Goal: Task Accomplishment & Management: Complete application form

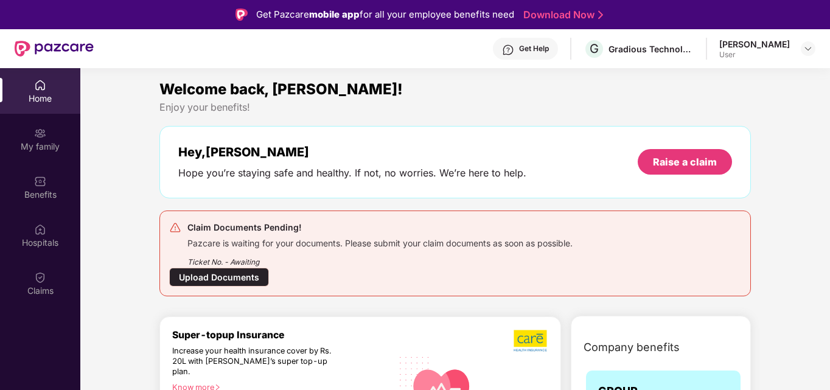
click at [250, 277] on div "Upload Documents" at bounding box center [219, 277] width 100 height 19
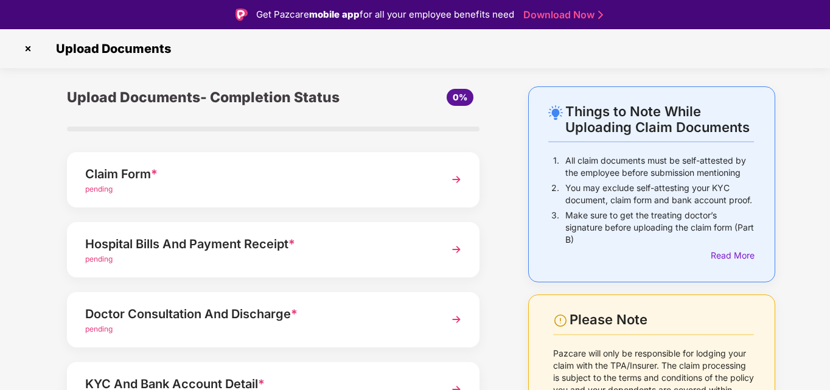
click at [458, 179] on img at bounding box center [456, 179] width 22 height 22
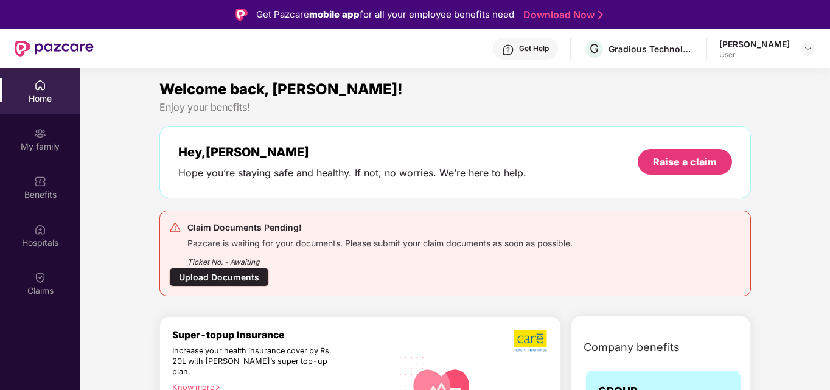
click at [200, 277] on div "Upload Documents" at bounding box center [219, 277] width 100 height 19
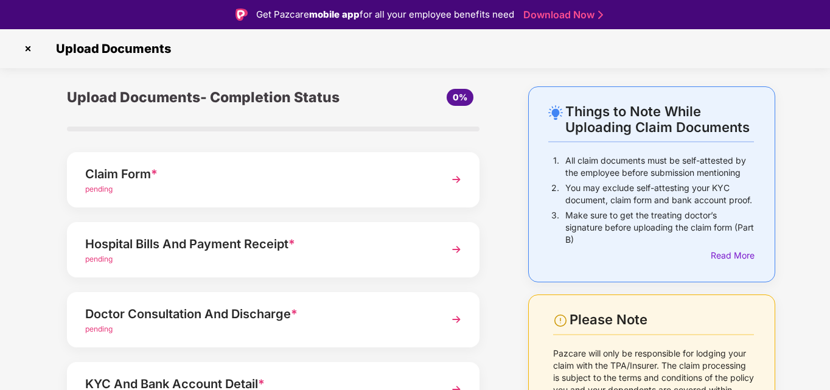
click at [448, 175] on img at bounding box center [456, 179] width 22 height 22
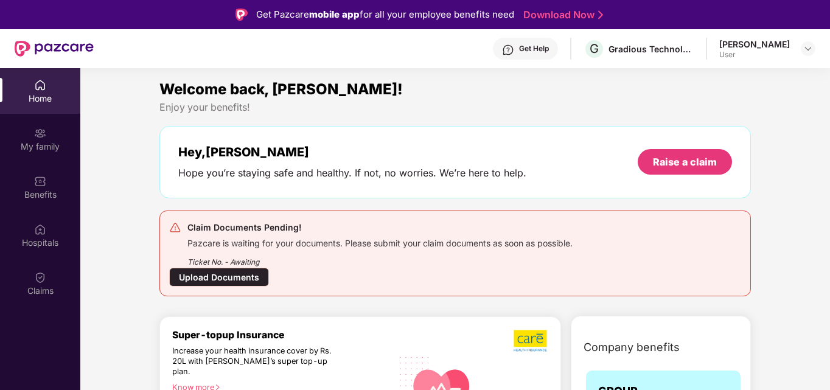
click at [238, 276] on div "Upload Documents" at bounding box center [219, 277] width 100 height 19
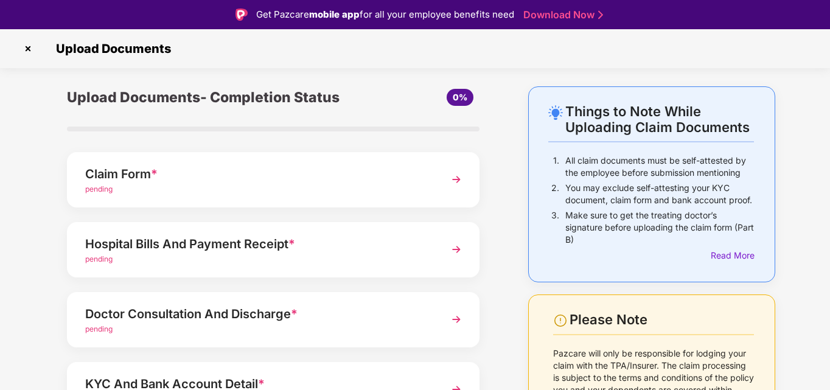
scroll to position [61, 0]
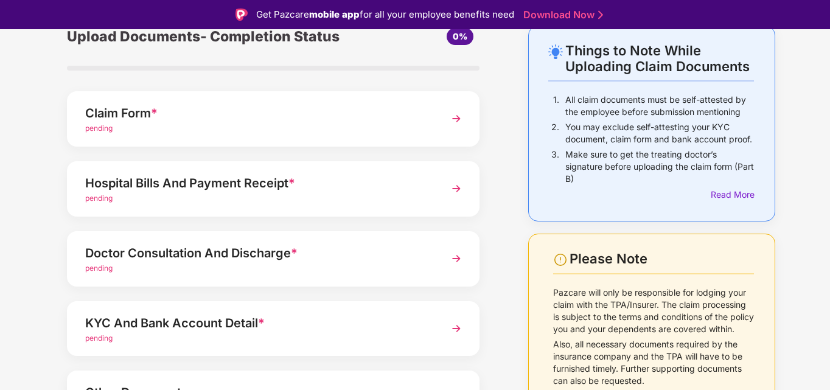
click at [457, 189] on img at bounding box center [456, 189] width 22 height 22
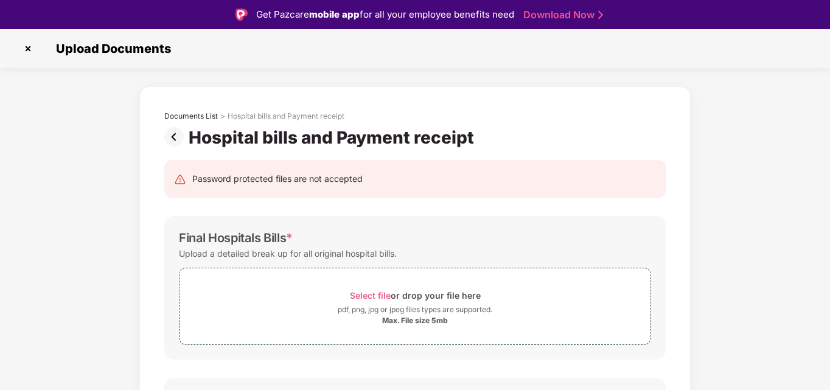
click at [178, 138] on img at bounding box center [176, 136] width 24 height 19
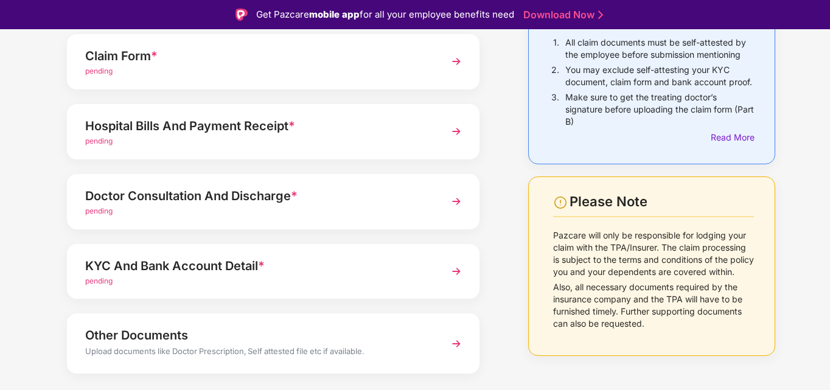
scroll to position [122, 0]
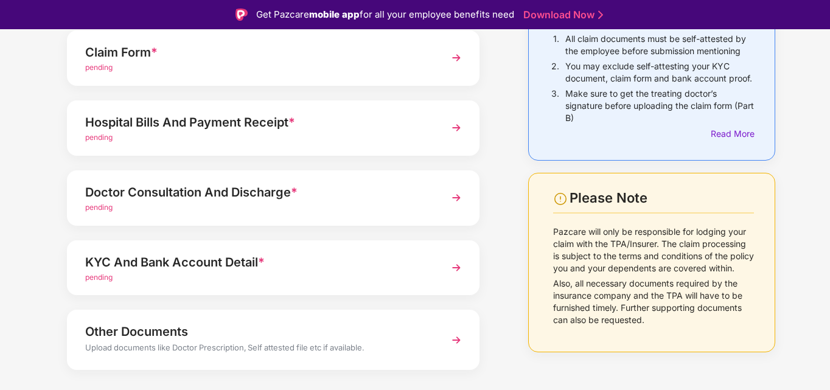
click at [450, 197] on img at bounding box center [456, 198] width 22 height 22
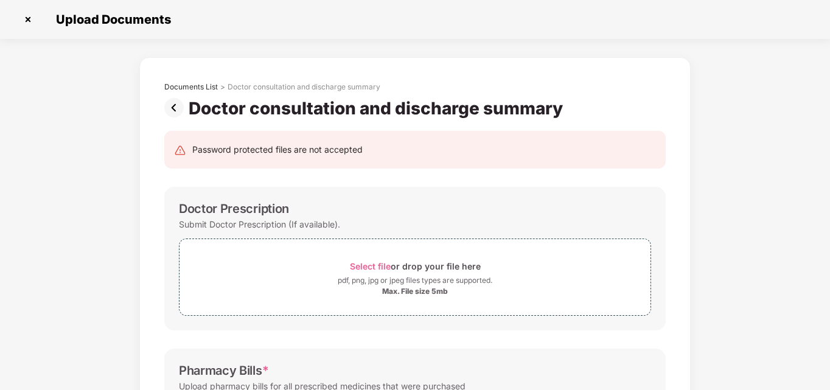
click at [178, 111] on img at bounding box center [176, 107] width 24 height 19
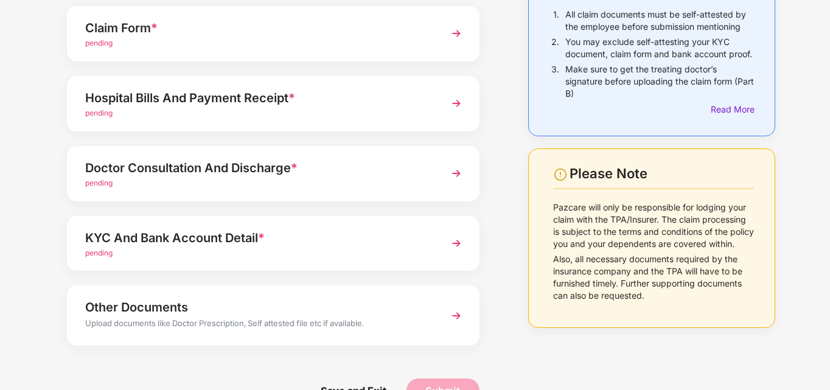
scroll to position [122, 0]
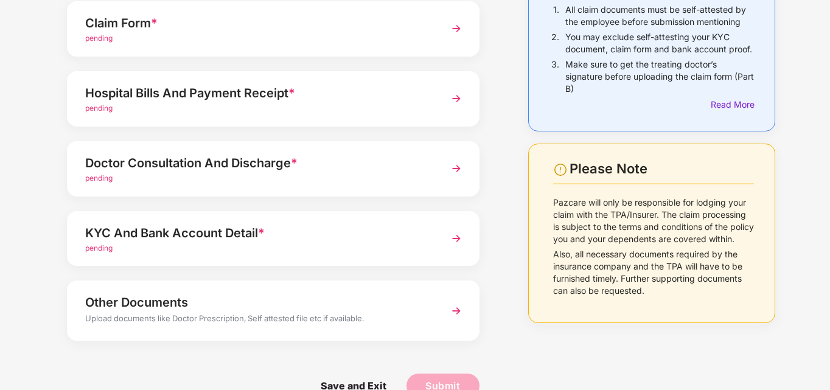
click at [456, 244] on img at bounding box center [456, 238] width 22 height 22
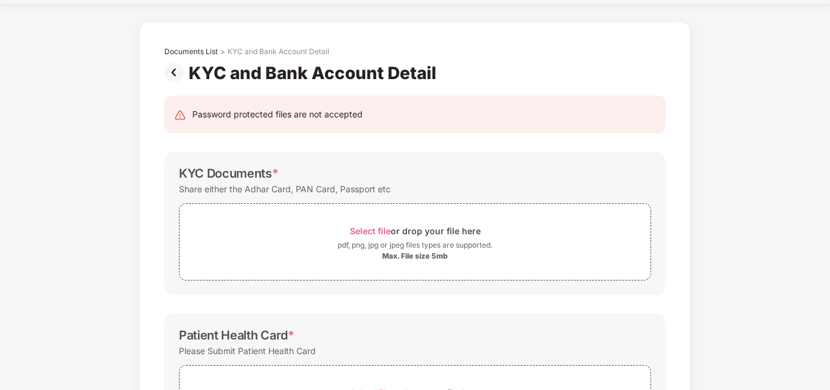
scroll to position [33, 0]
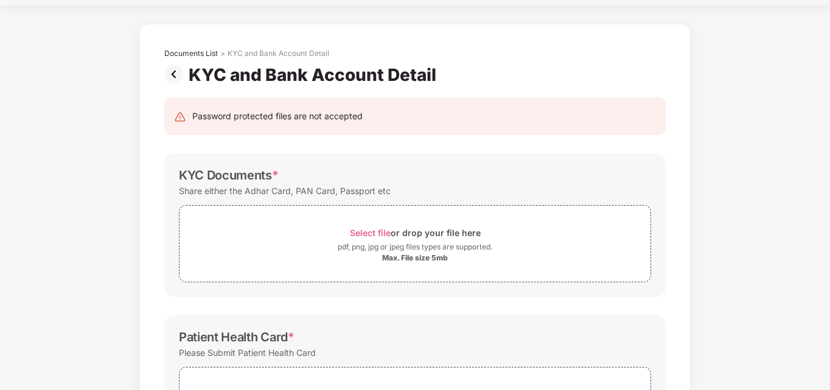
click at [173, 75] on img at bounding box center [176, 73] width 24 height 19
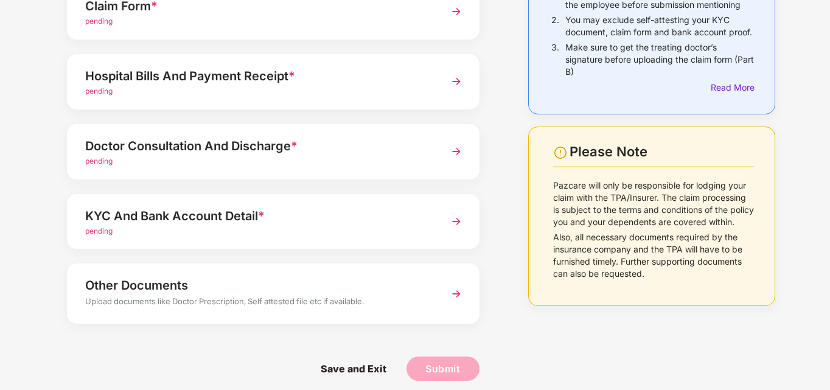
scroll to position [148, 0]
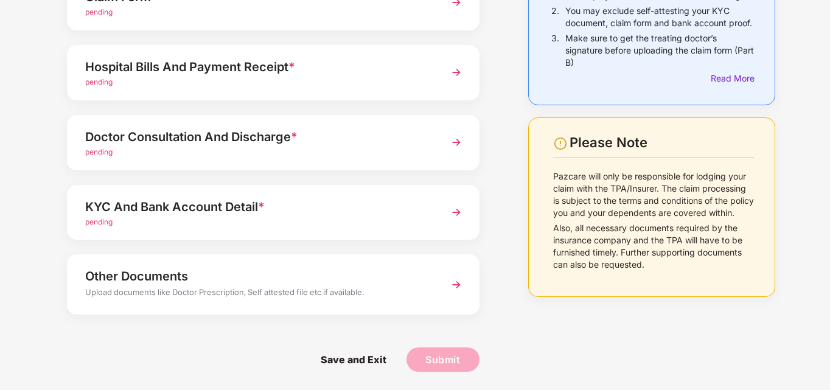
click at [454, 284] on img at bounding box center [456, 285] width 22 height 22
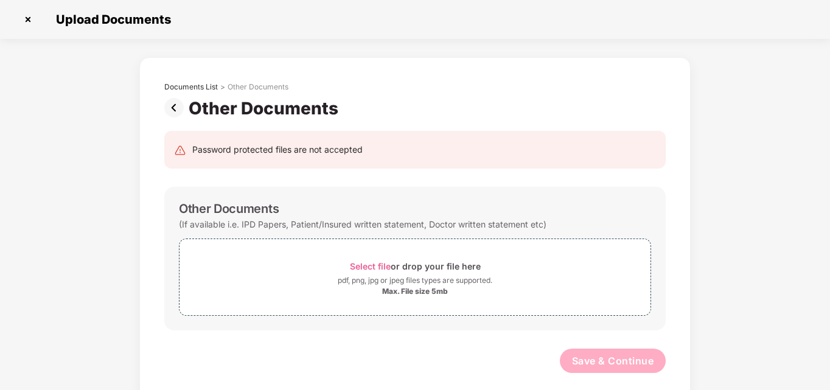
click at [178, 103] on img at bounding box center [176, 107] width 24 height 19
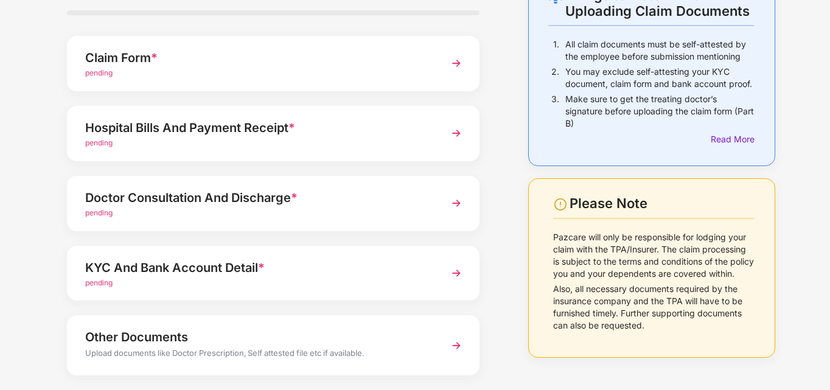
scroll to position [26, 0]
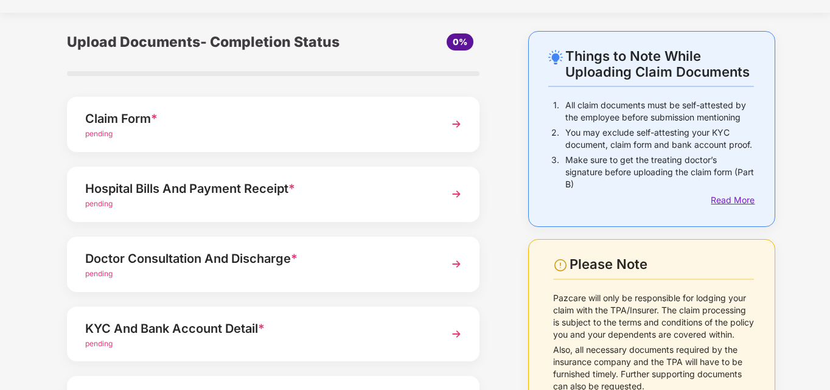
click at [741, 204] on div "Read More" at bounding box center [731, 199] width 43 height 13
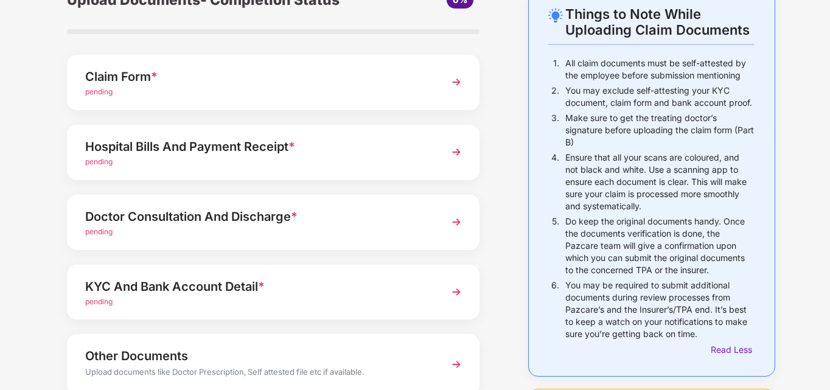
scroll to position [87, 0]
